Goal: Information Seeking & Learning: Check status

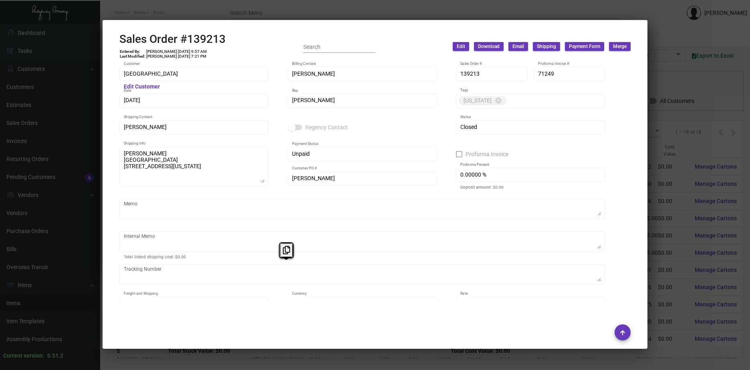
scroll to position [899, 0]
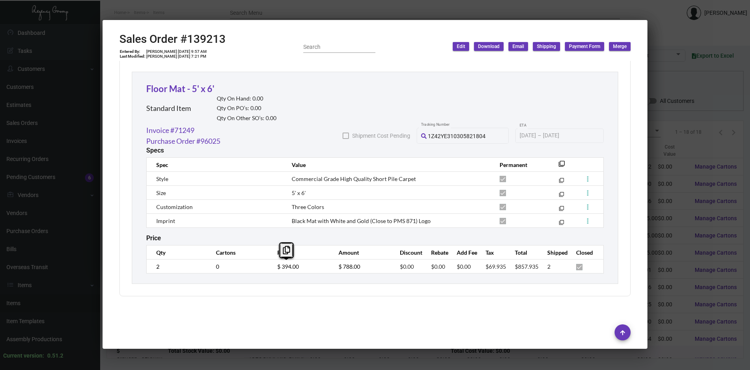
click at [671, 176] on div at bounding box center [375, 185] width 750 height 370
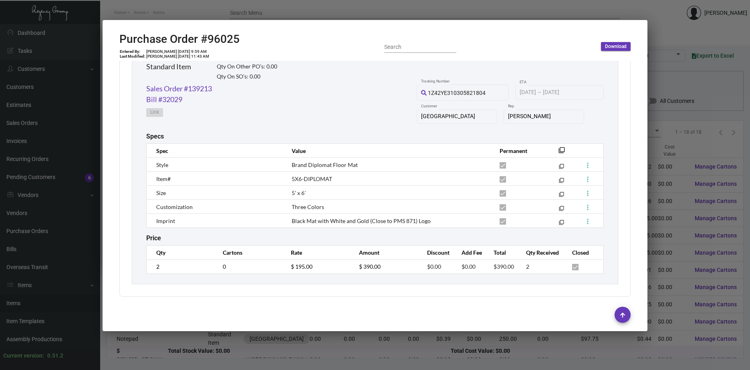
click at [671, 176] on div at bounding box center [375, 185] width 750 height 370
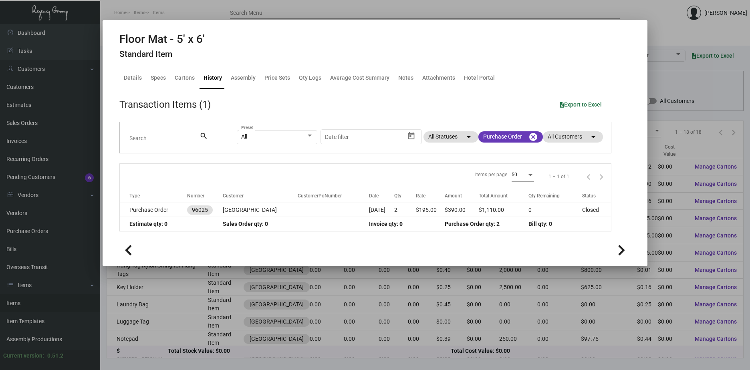
click at [671, 176] on div at bounding box center [375, 185] width 750 height 370
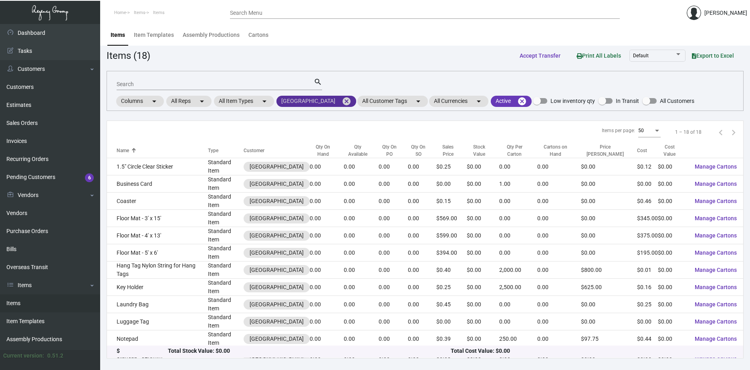
click at [342, 100] on mat-icon "cancel" at bounding box center [347, 102] width 10 height 10
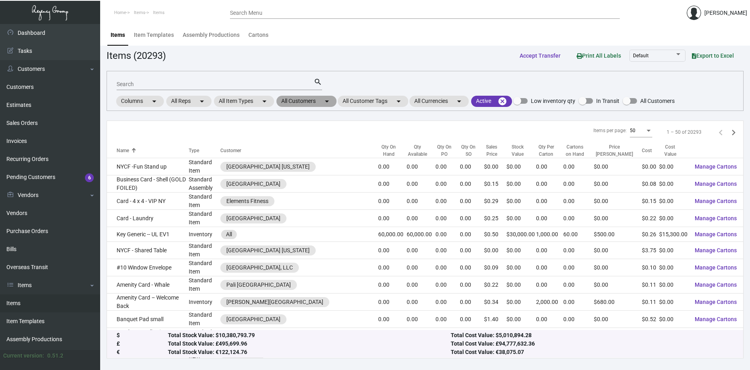
click at [313, 102] on mat-chip "All Customers arrow_drop_down" at bounding box center [307, 101] width 60 height 11
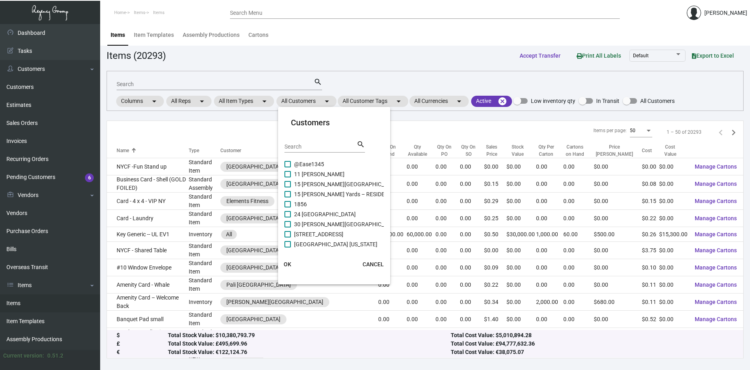
click at [323, 145] on input "Search" at bounding box center [321, 147] width 72 height 6
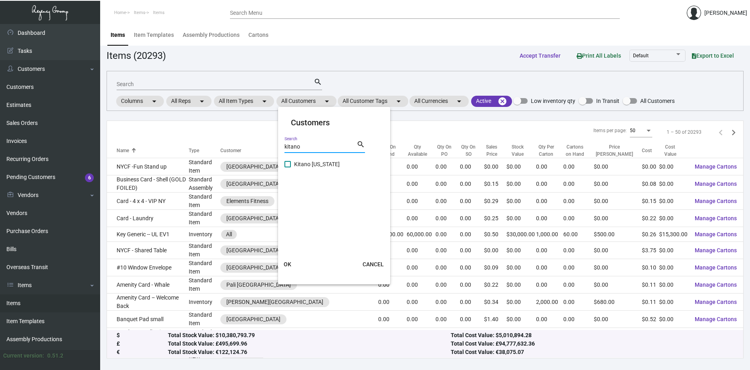
type input "kitano"
click at [313, 163] on span "Kitano [US_STATE]" at bounding box center [317, 165] width 46 height 10
click at [288, 168] on input "Kitano [US_STATE]" at bounding box center [287, 168] width 0 height 0
checkbox input "true"
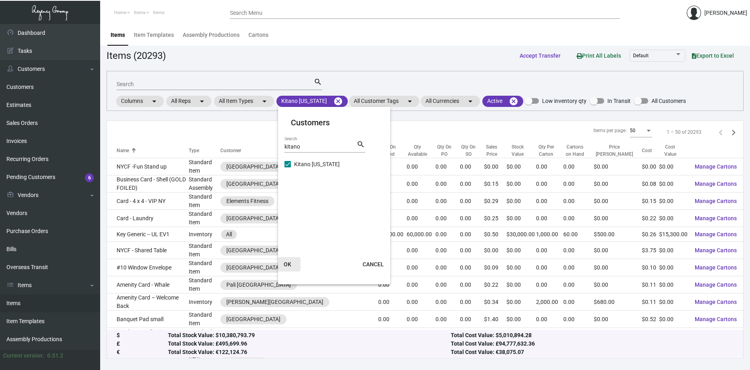
click at [285, 266] on span "OK" at bounding box center [288, 264] width 8 height 6
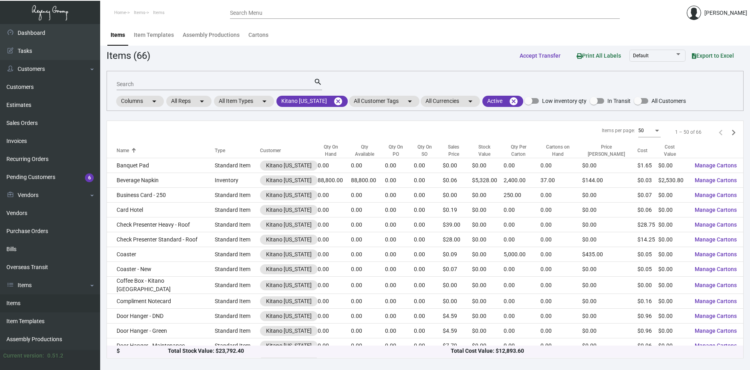
click at [195, 81] on div "Search" at bounding box center [215, 84] width 197 height 12
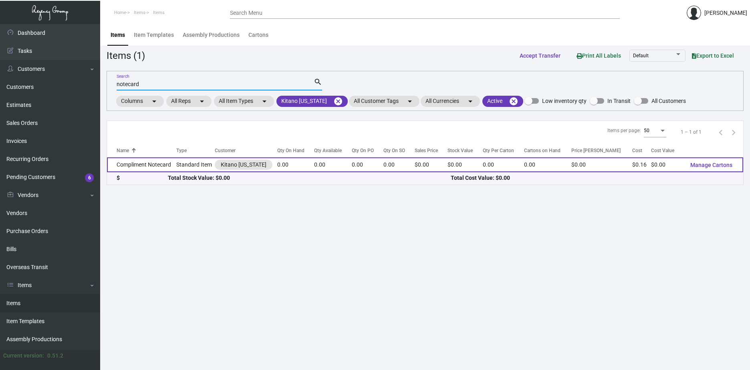
type input "notecard"
click at [158, 164] on td "Compliment Notecard" at bounding box center [141, 165] width 69 height 15
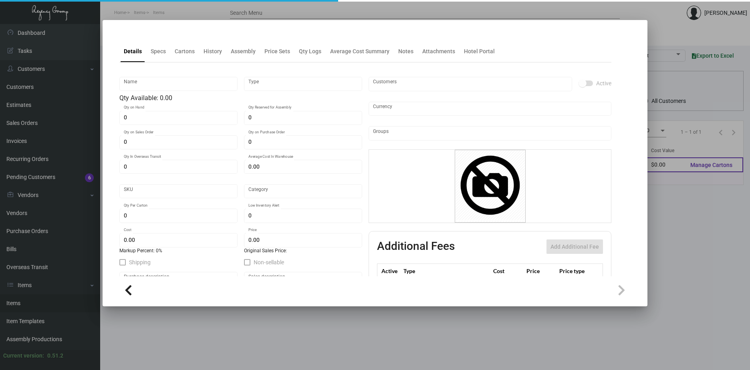
type input "Compliment Notecard"
type input "Standard Item"
type input "$ 0.00"
type input "782-Notecard-62"
type input "Standard"
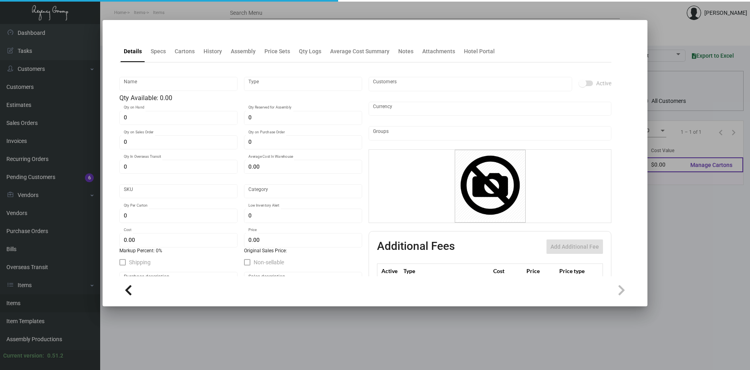
type input "$ 0.16"
type input "$ 0.00"
checkbox input "true"
type input "United States Dollar $"
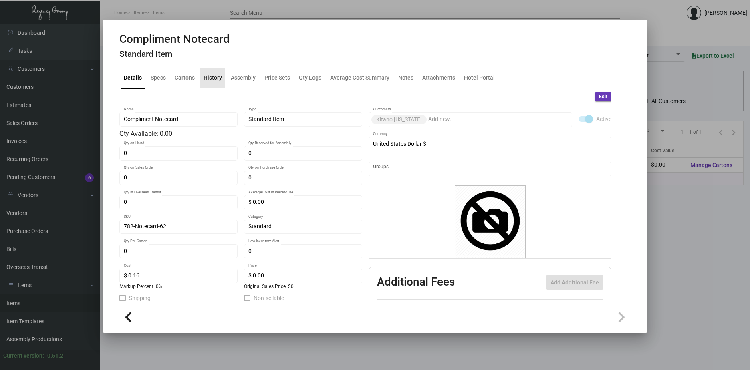
click at [208, 78] on div "History" at bounding box center [213, 78] width 18 height 8
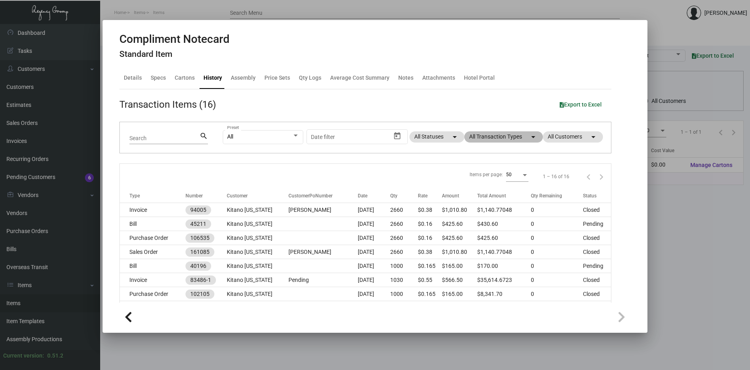
click at [497, 134] on mat-chip "All Transaction Types arrow_drop_down" at bounding box center [504, 136] width 79 height 11
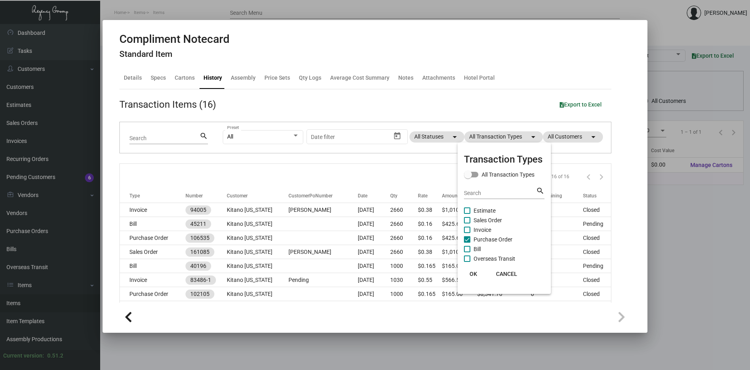
click at [481, 238] on span "Purchase Order" at bounding box center [493, 240] width 39 height 10
click at [467, 243] on input "Purchase Order" at bounding box center [467, 243] width 0 height 0
click at [481, 238] on span "Purchase Order" at bounding box center [493, 240] width 39 height 10
click at [467, 243] on input "Purchase Order" at bounding box center [467, 243] width 0 height 0
checkbox input "true"
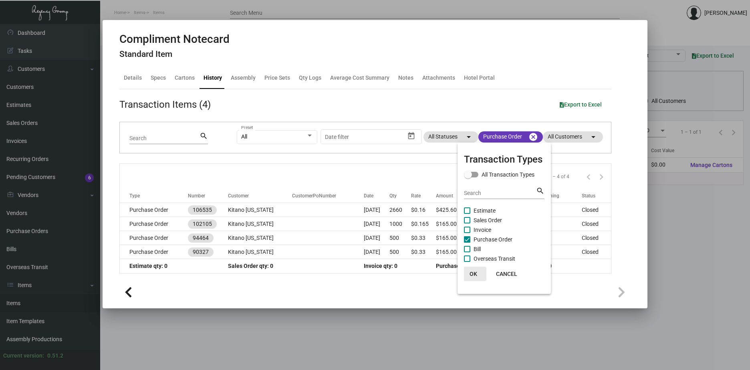
click at [471, 272] on span "OK" at bounding box center [474, 274] width 8 height 6
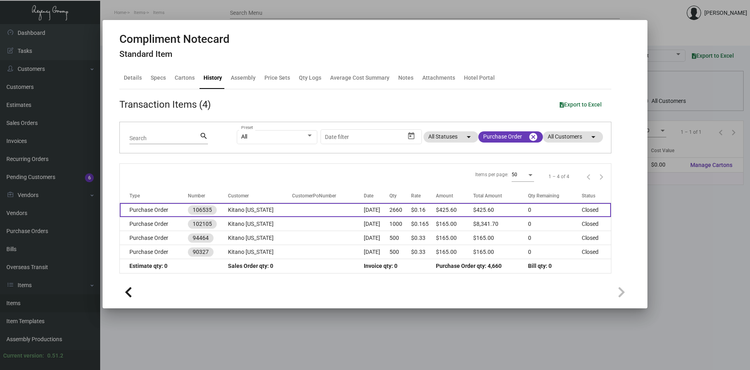
click at [253, 209] on td "Kitano [US_STATE]" at bounding box center [260, 210] width 64 height 14
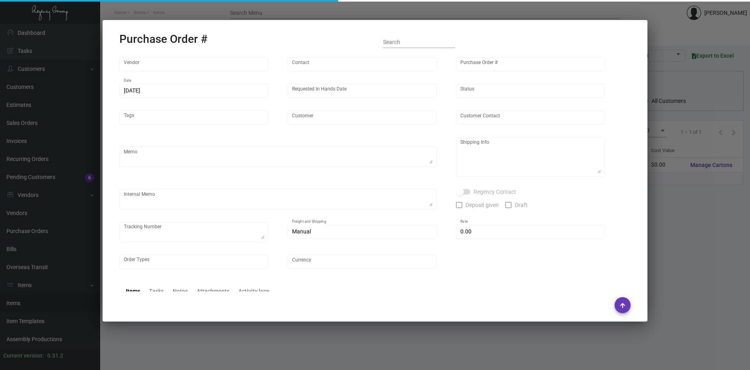
type input "[PERSON_NAME] Printing"
type input "[PERSON_NAME]"
type input "106535"
type input "[DATE]"
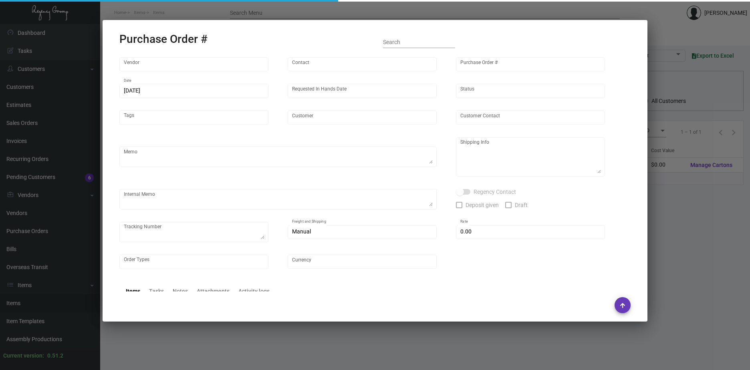
type input "Kitano [US_STATE]"
type input "[PERSON_NAME]"
type textarea "Please reach out to SH for UPS labels. Reorder - Purchase Order #102105"
type textarea "Kitano [US_STATE] - [PERSON_NAME][GEOGRAPHIC_DATA][STREET_ADDRESS][US_STATE]"
type textarea "7/25 - Requested ESD."
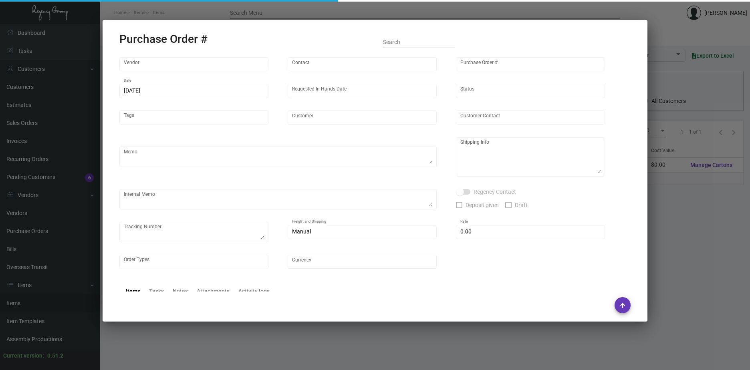
type input "$ 0.00"
type input "United States Dollar $"
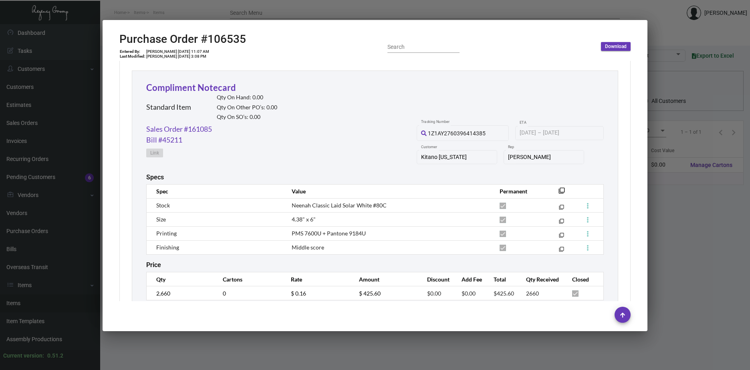
scroll to position [391, 0]
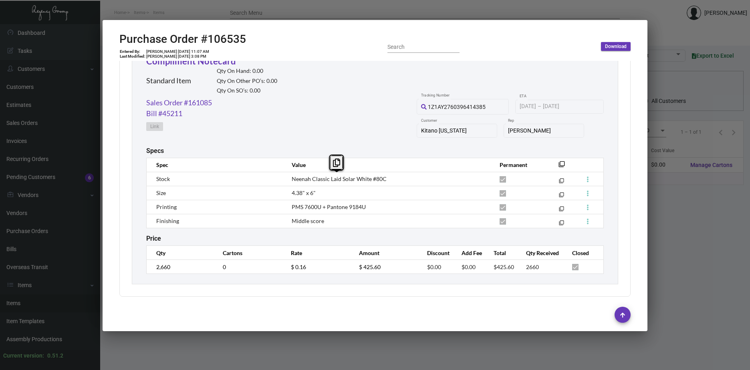
copy span "Neenah Classic Laid Solar White #80C"
drag, startPoint x: 390, startPoint y: 180, endPoint x: 289, endPoint y: 183, distance: 101.1
click at [289, 183] on td "Neenah Classic Laid Solar White #80C" at bounding box center [388, 179] width 208 height 14
drag, startPoint x: 318, startPoint y: 194, endPoint x: 287, endPoint y: 194, distance: 31.7
click at [287, 194] on td "4.38" x 6"" at bounding box center [388, 193] width 208 height 14
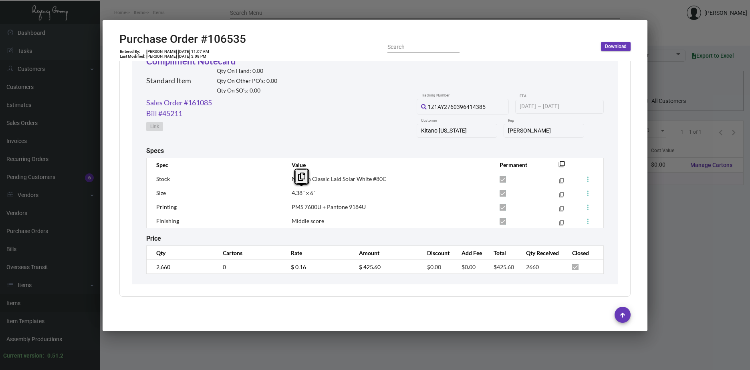
copy span "4.38" x 6""
drag, startPoint x: 371, startPoint y: 208, endPoint x: 288, endPoint y: 209, distance: 83.0
click at [288, 209] on td "PMS 7600U + Pantone 9184U" at bounding box center [388, 207] width 208 height 14
copy span "PMS 7600U + Pantone 9184U"
drag, startPoint x: 326, startPoint y: 223, endPoint x: 287, endPoint y: 226, distance: 39.8
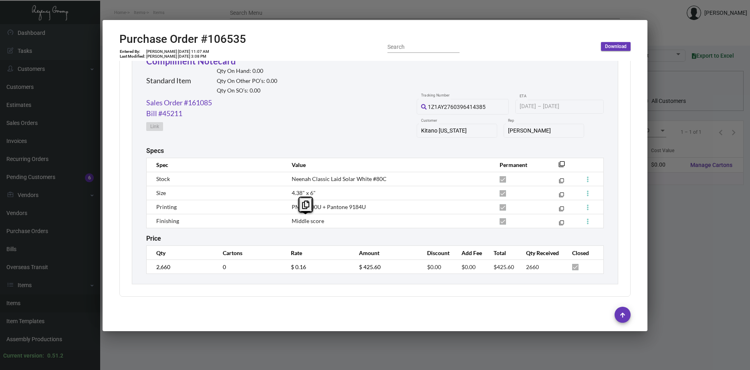
click at [287, 226] on td "Middle score" at bounding box center [388, 221] width 208 height 14
copy span "Middle score"
click at [699, 238] on div at bounding box center [375, 185] width 750 height 370
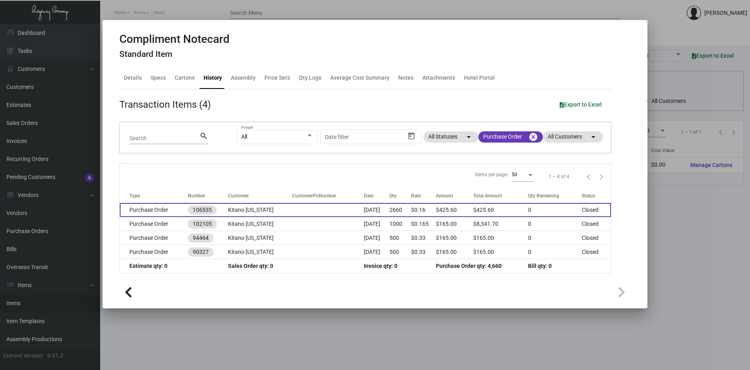
click at [236, 212] on td "Kitano [US_STATE]" at bounding box center [260, 210] width 64 height 14
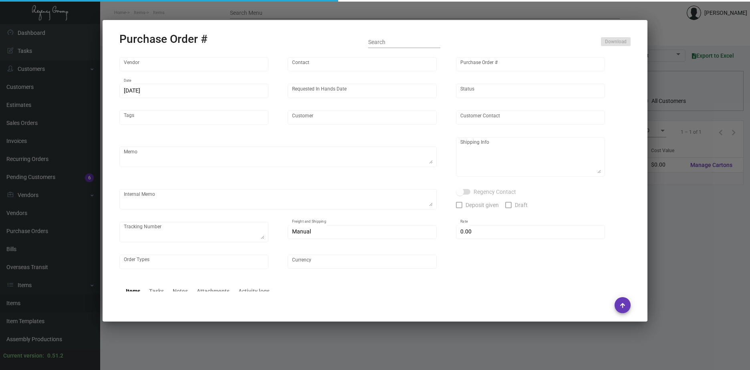
type input "[PERSON_NAME] Printing"
type input "[PERSON_NAME]"
type input "106535"
type input "[DATE]"
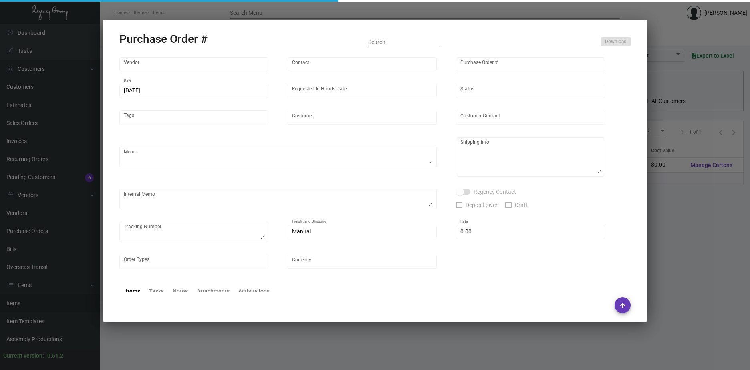
type input "Kitano [US_STATE]"
type input "[PERSON_NAME]"
type textarea "Please reach out to SH for UPS labels. Reorder - Purchase Order #102105"
type textarea "Kitano [US_STATE] - [PERSON_NAME][GEOGRAPHIC_DATA][STREET_ADDRESS][US_STATE]"
type textarea "7/25 - Requested ESD."
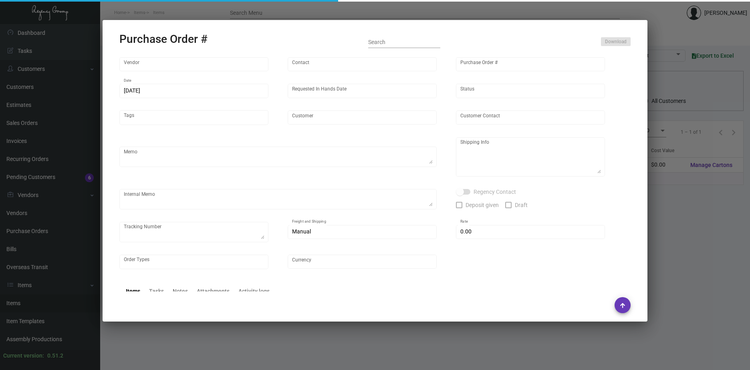
type input "$ 0.00"
type input "United States Dollar $"
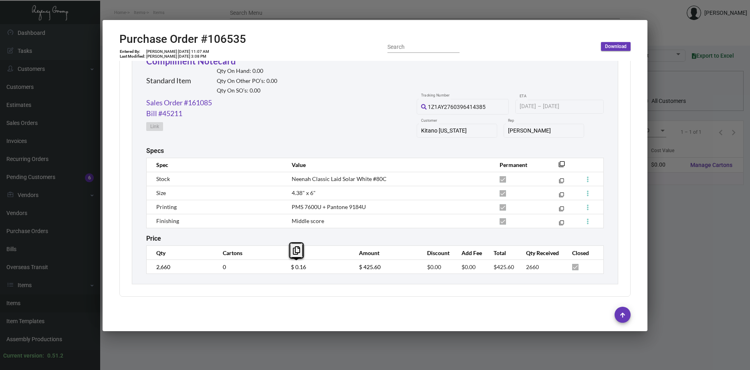
click at [280, 269] on tr "2,660 0 $ 0.16 $ 425.60 $0.00 $0.00 $425.60 2660" at bounding box center [375, 267] width 457 height 14
drag, startPoint x: 221, startPoint y: 103, endPoint x: 144, endPoint y: 99, distance: 77.0
click at [144, 99] on div "Compliment Notecard Standard Item Qty On Hand: 0.00 Qty On Other PO’s: 0.00 Qty…" at bounding box center [375, 164] width 487 height 240
copy link "Sales Order #161085"
click at [168, 103] on link "Sales Order #161085" at bounding box center [179, 102] width 66 height 11
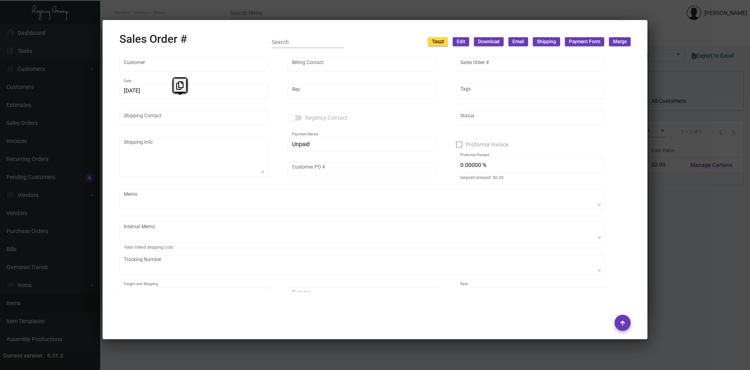
type input "Kitano [US_STATE]"
type input "[PERSON_NAME]"
type input "161085"
type input "[DATE]"
type input "[PERSON_NAME]"
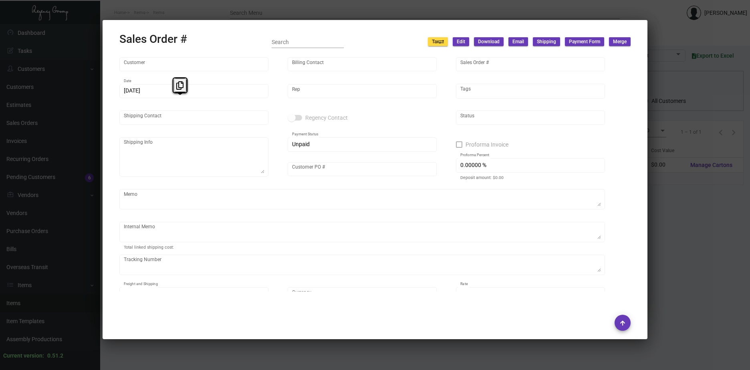
type input "[PERSON_NAME]"
type textarea "Kitano [US_STATE] - [PERSON_NAME][GEOGRAPHIC_DATA][STREET_ADDRESS][US_STATE]"
type input "[PERSON_NAME]"
type textarea "[DATE] Shipped from [GEOGRAPHIC_DATA] Printing by UPS Ground Cost $11.28"
type input "United States Dollar $"
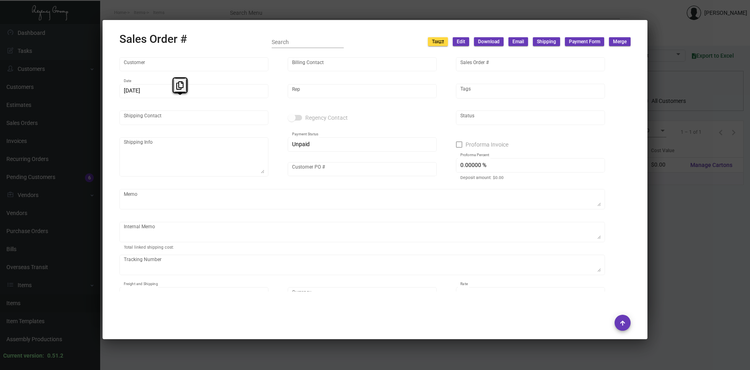
type input "$ 36.98"
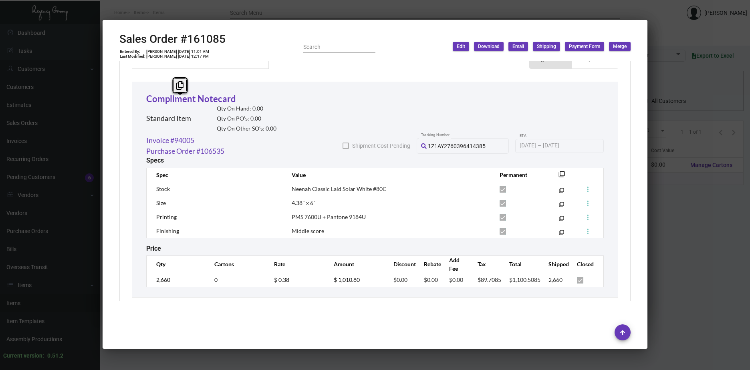
scroll to position [429, 0]
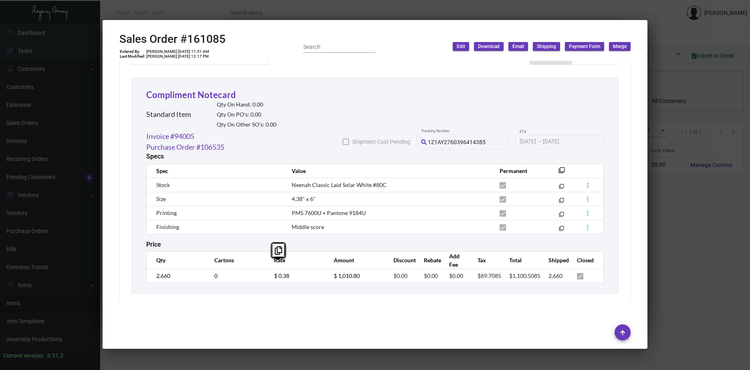
click at [257, 269] on tr "2,660 0 $ 0.38 $ 1,010.80 $0.00 $0.00 $0.00 $89.7085 $1,100.5085 2,660" at bounding box center [375, 276] width 457 height 14
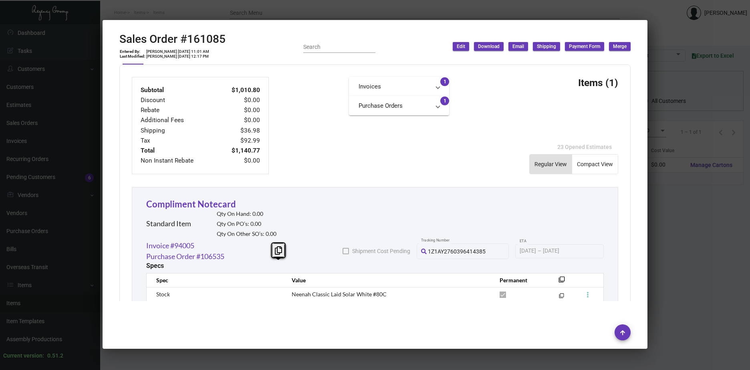
scroll to position [309, 0]
